Goal: Transaction & Acquisition: Obtain resource

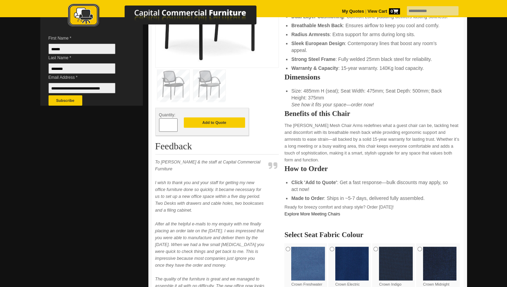
scroll to position [241, 0]
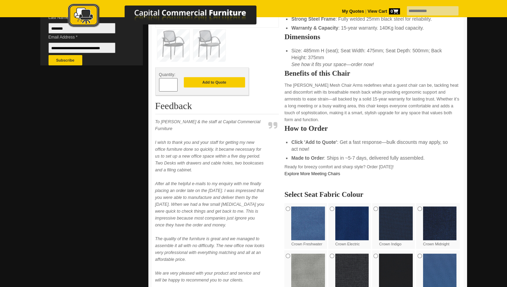
click at [343, 209] on img at bounding box center [352, 223] width 34 height 34
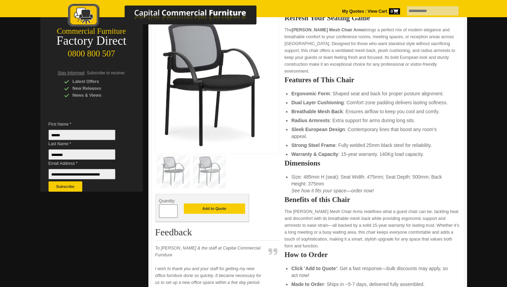
scroll to position [103, 0]
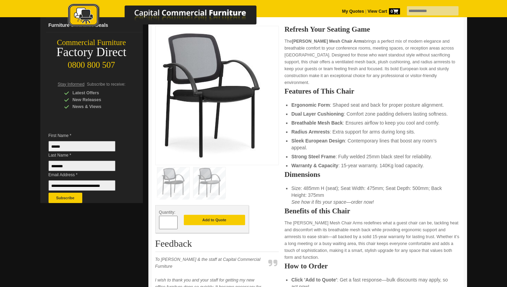
click at [224, 102] on img at bounding box center [210, 95] width 103 height 130
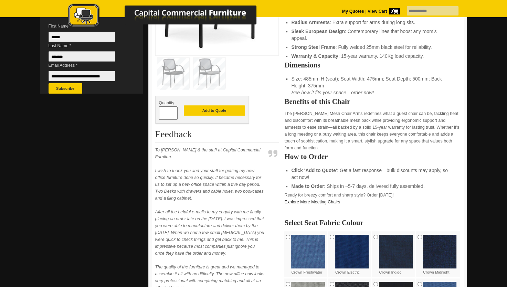
scroll to position [172, 0]
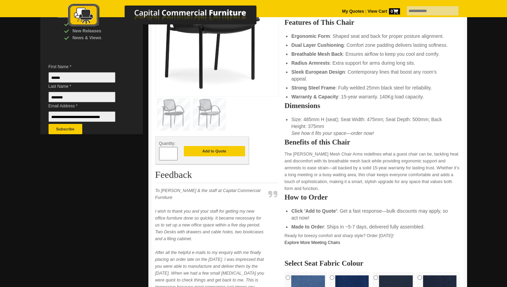
click at [173, 148] on span at bounding box center [174, 151] width 3 height 7
drag, startPoint x: 169, startPoint y: 151, endPoint x: 150, endPoint y: 149, distance: 19.0
type input "**"
click at [207, 152] on button "Add to Quote" at bounding box center [214, 151] width 61 height 10
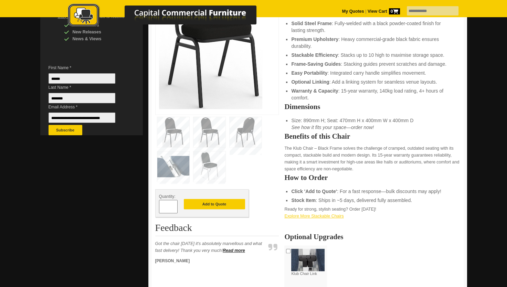
scroll to position [172, 0]
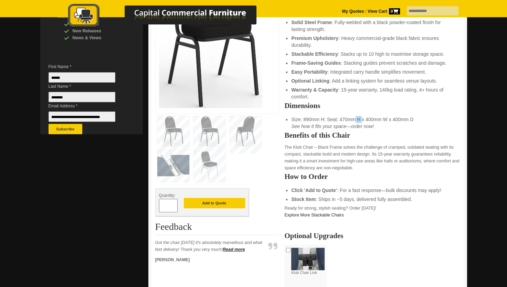
drag, startPoint x: 345, startPoint y: 111, endPoint x: 358, endPoint y: 113, distance: 13.6
click at [358, 116] on li "Size: 890mm H; Seat: 470mm H x 400mm W x 400mm D See how it fits your space—ord…" at bounding box center [372, 123] width 162 height 14
drag, startPoint x: 358, startPoint y: 113, endPoint x: 402, endPoint y: 145, distance: 54.1
click at [402, 145] on p "The Klub Chair – Black Frame solves the challenge of cramped, outdated seating …" at bounding box center [371, 158] width 175 height 28
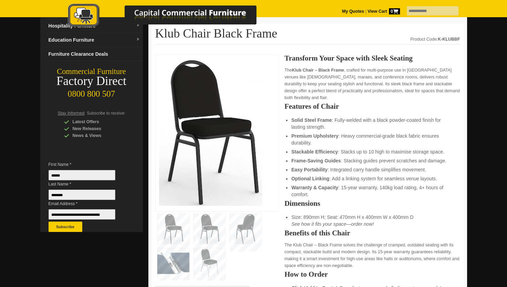
scroll to position [69, 0]
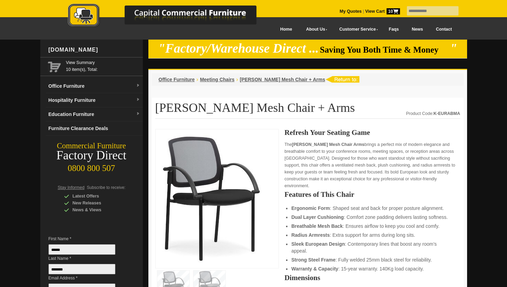
click at [363, 8] on div "My Quotes | View Cart 10" at bounding box center [372, 7] width 67 height 15
click at [386, 12] on span "10" at bounding box center [392, 11] width 13 height 6
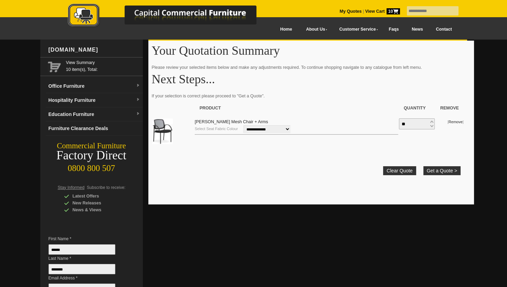
drag, startPoint x: 440, startPoint y: 172, endPoint x: 261, endPoint y: 182, distance: 178.4
click at [284, 211] on div "**********" at bounding box center [307, 173] width 318 height 267
click at [286, 130] on select "**********" at bounding box center [266, 129] width 47 height 8
click at [451, 122] on link "Remove" at bounding box center [455, 122] width 14 height 4
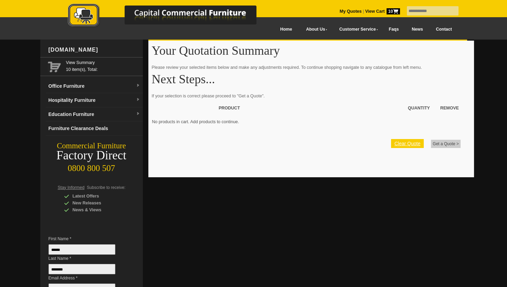
click at [417, 145] on link "Clear Quote" at bounding box center [407, 143] width 33 height 9
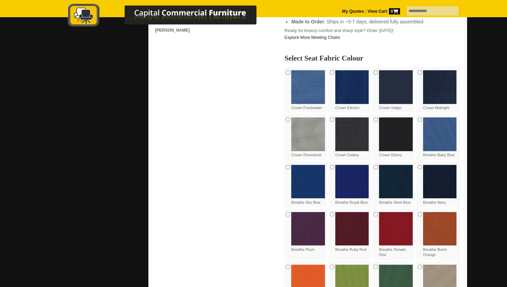
scroll to position [413, 0]
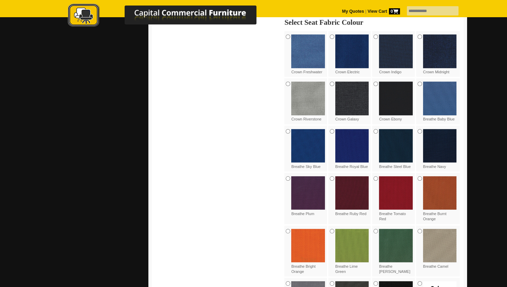
click at [404, 91] on img at bounding box center [396, 99] width 34 height 34
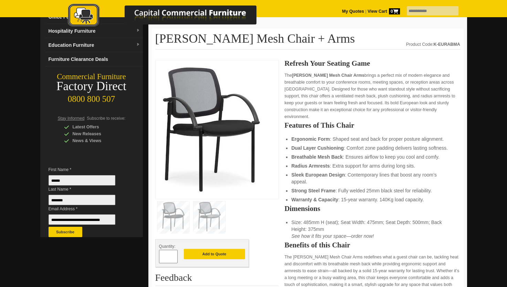
scroll to position [69, 0]
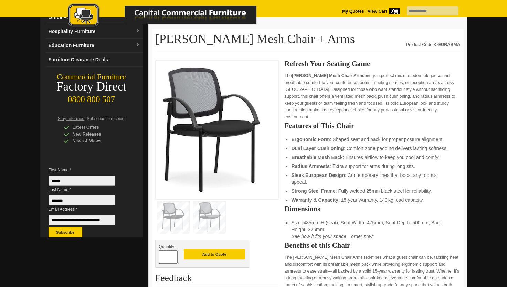
click at [230, 128] on img at bounding box center [210, 129] width 103 height 130
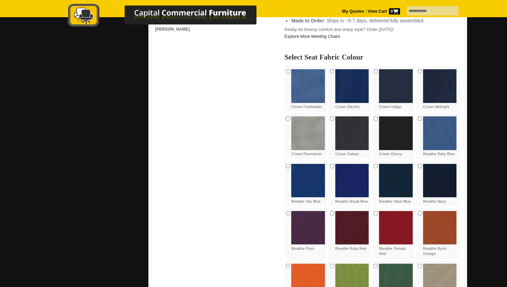
scroll to position [378, 0]
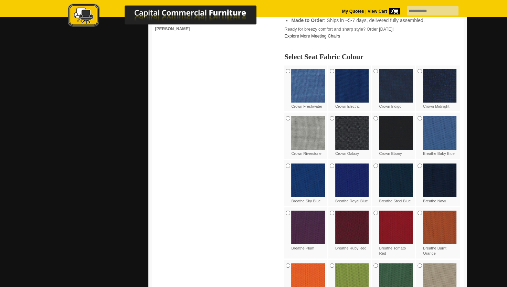
click at [355, 131] on img at bounding box center [352, 133] width 34 height 34
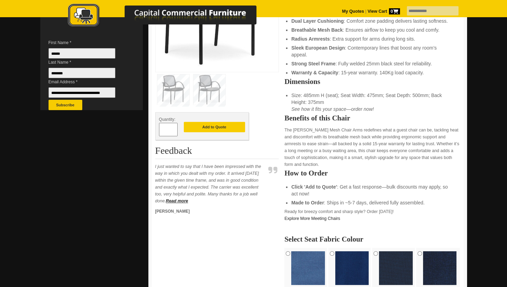
scroll to position [241, 0]
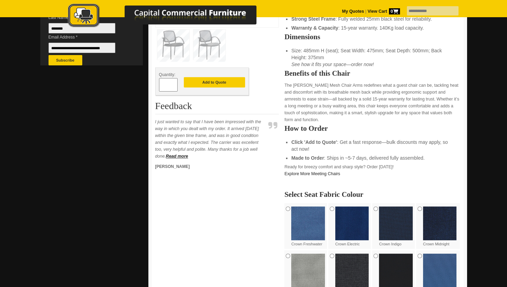
click at [309, 260] on img at bounding box center [308, 270] width 34 height 34
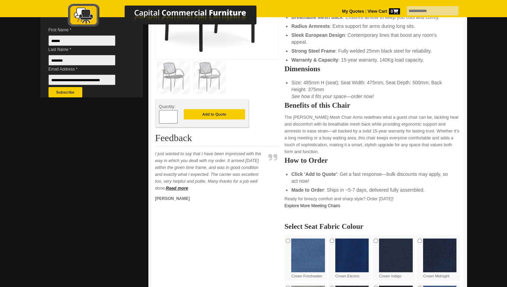
scroll to position [138, 0]
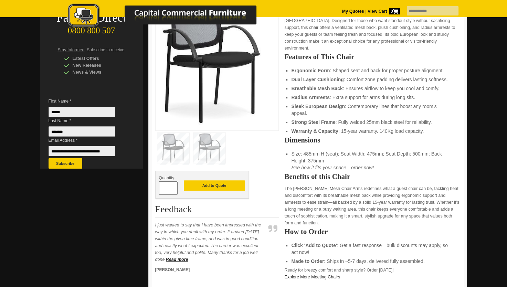
click at [169, 189] on input "*" at bounding box center [168, 187] width 19 height 13
type input "**"
click at [205, 185] on button "Add to Quote" at bounding box center [214, 185] width 61 height 10
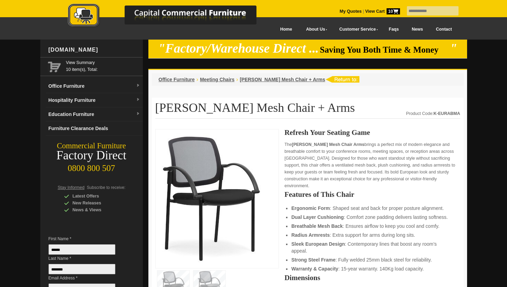
click at [386, 9] on span "10" at bounding box center [392, 11] width 13 height 6
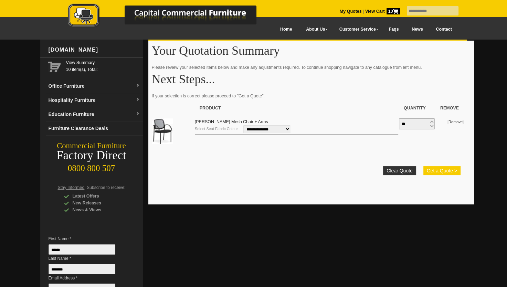
click at [442, 171] on button "Get a Quote >" at bounding box center [441, 170] width 37 height 9
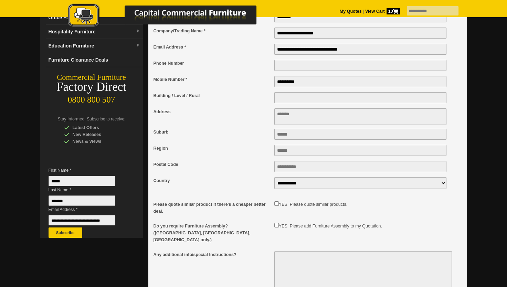
scroll to position [69, 0]
click at [284, 118] on textarea "Address" at bounding box center [360, 116] width 172 height 17
type textarea "**********"
type input "**********"
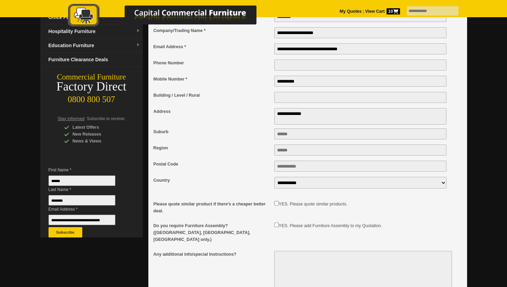
type input "****"
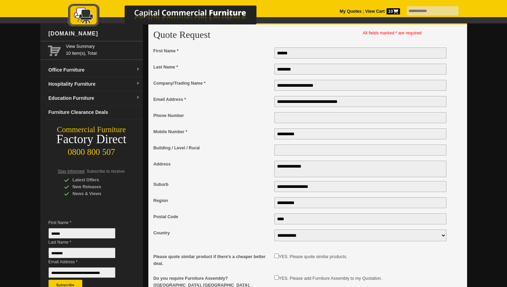
scroll to position [0, 0]
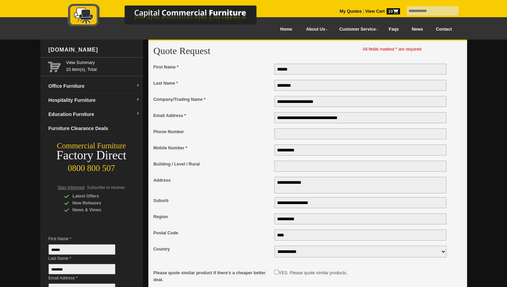
click at [290, 172] on input "Building / Level / Rural" at bounding box center [360, 166] width 172 height 11
type input "**********"
click at [241, 157] on div "Mobile Number *" at bounding box center [213, 152] width 121 height 16
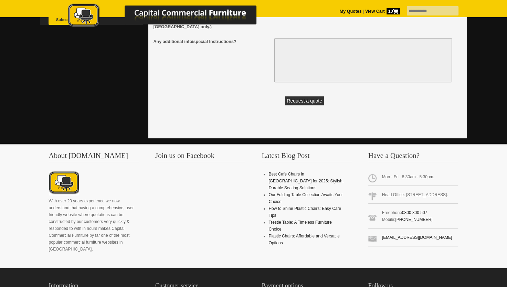
scroll to position [310, 0]
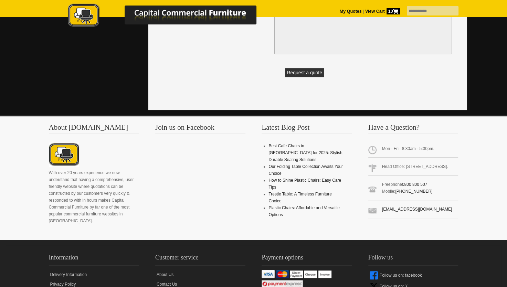
click at [324, 73] on div "Request a quote" at bounding box center [304, 67] width 302 height 20
click at [319, 73] on button "Request a quote" at bounding box center [304, 72] width 39 height 9
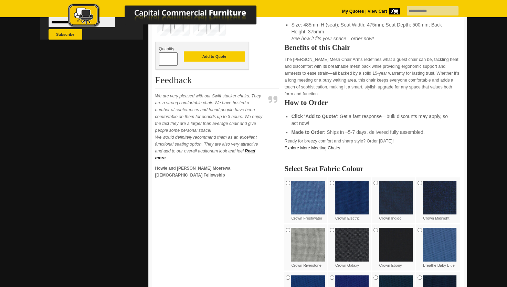
scroll to position [172, 0]
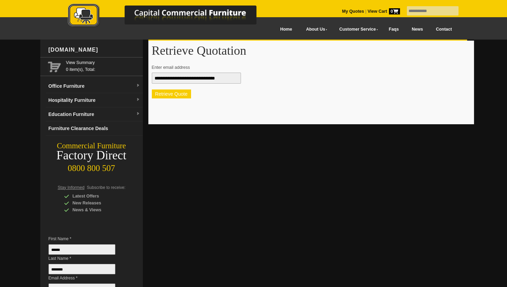
drag, startPoint x: 0, startPoint y: 0, endPoint x: 178, endPoint y: 91, distance: 199.8
click at [178, 91] on button "Retrieve Quote" at bounding box center [171, 93] width 39 height 9
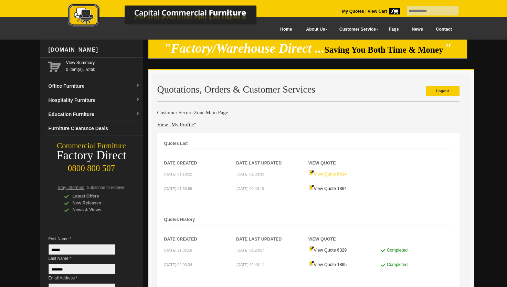
click at [327, 172] on link "View Quote 6414" at bounding box center [328, 174] width 38 height 5
